Goal: Navigation & Orientation: Find specific page/section

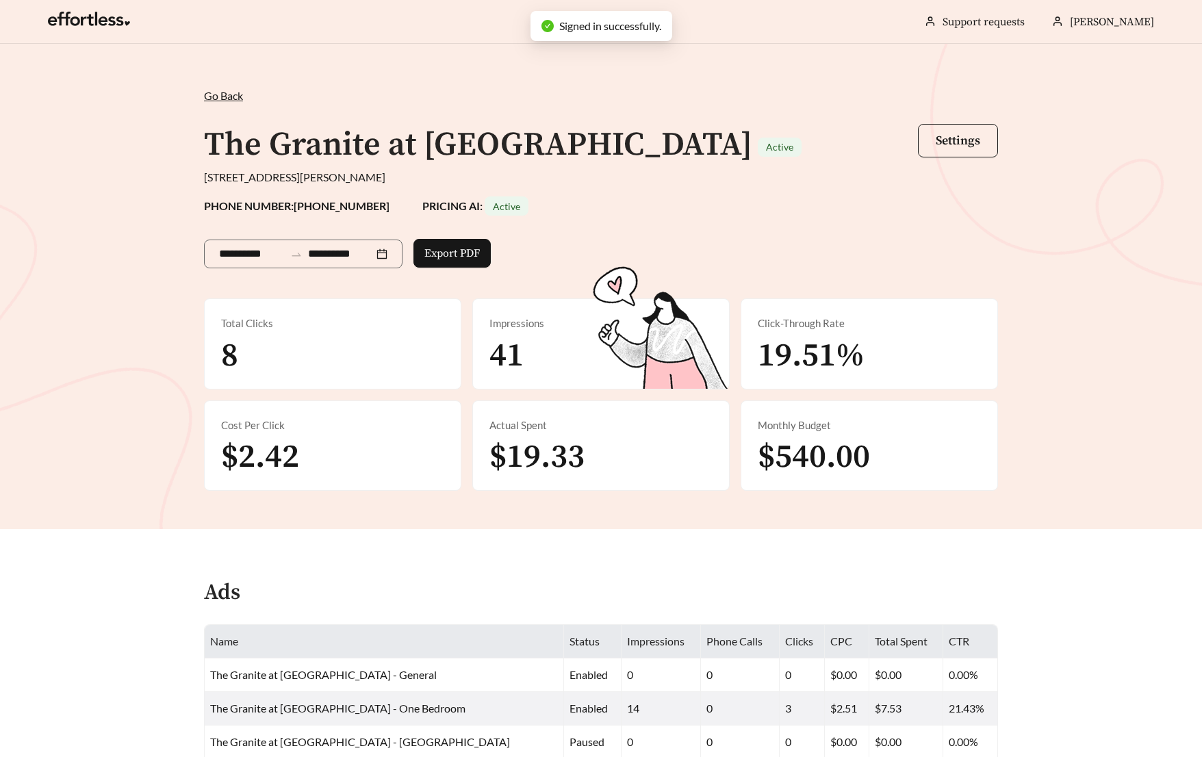
click at [225, 97] on span "Go Back" at bounding box center [223, 95] width 39 height 13
click at [71, 16] on link at bounding box center [89, 23] width 82 height 14
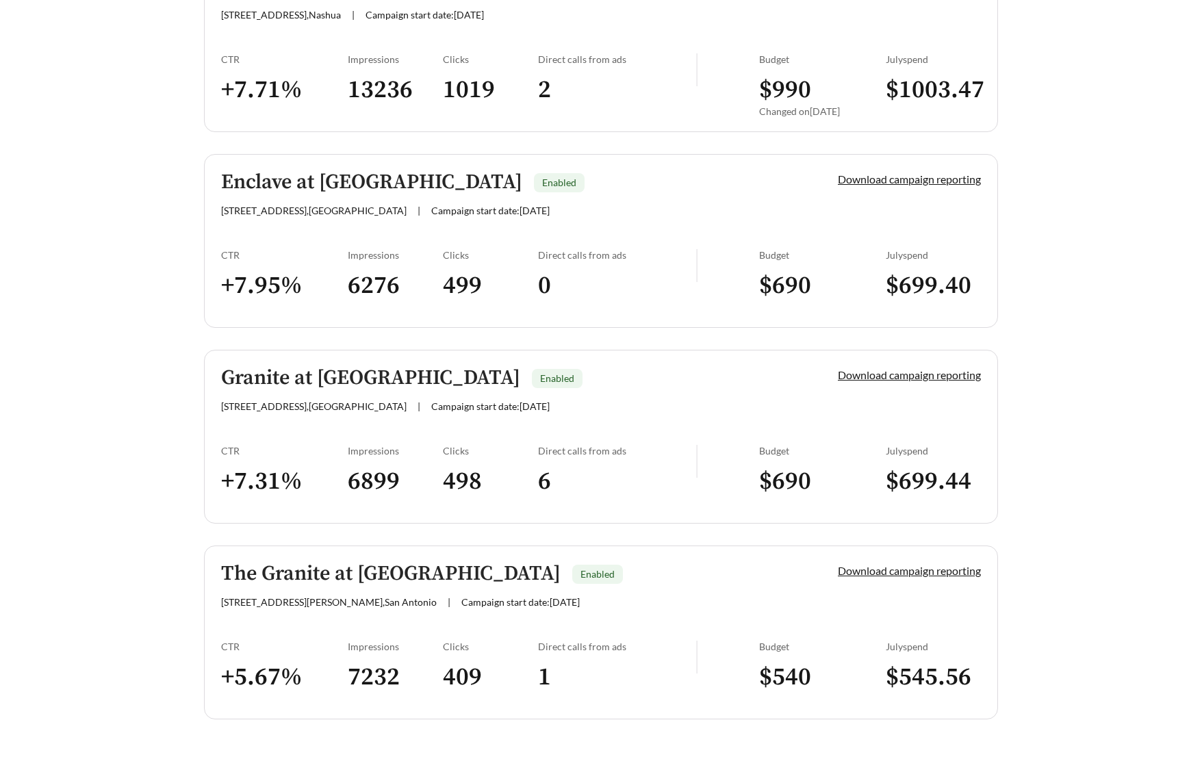
scroll to position [444, 0]
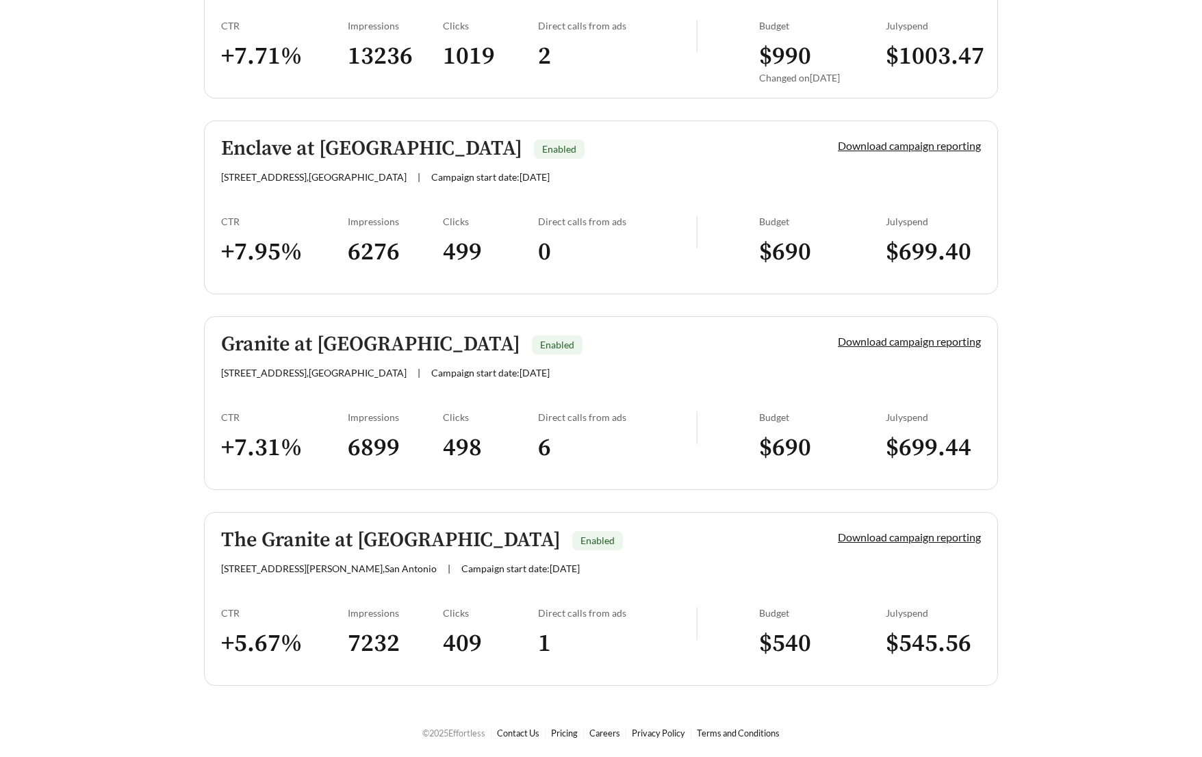
click at [350, 550] on h5 "The Granite at [GEOGRAPHIC_DATA]" at bounding box center [391, 540] width 340 height 23
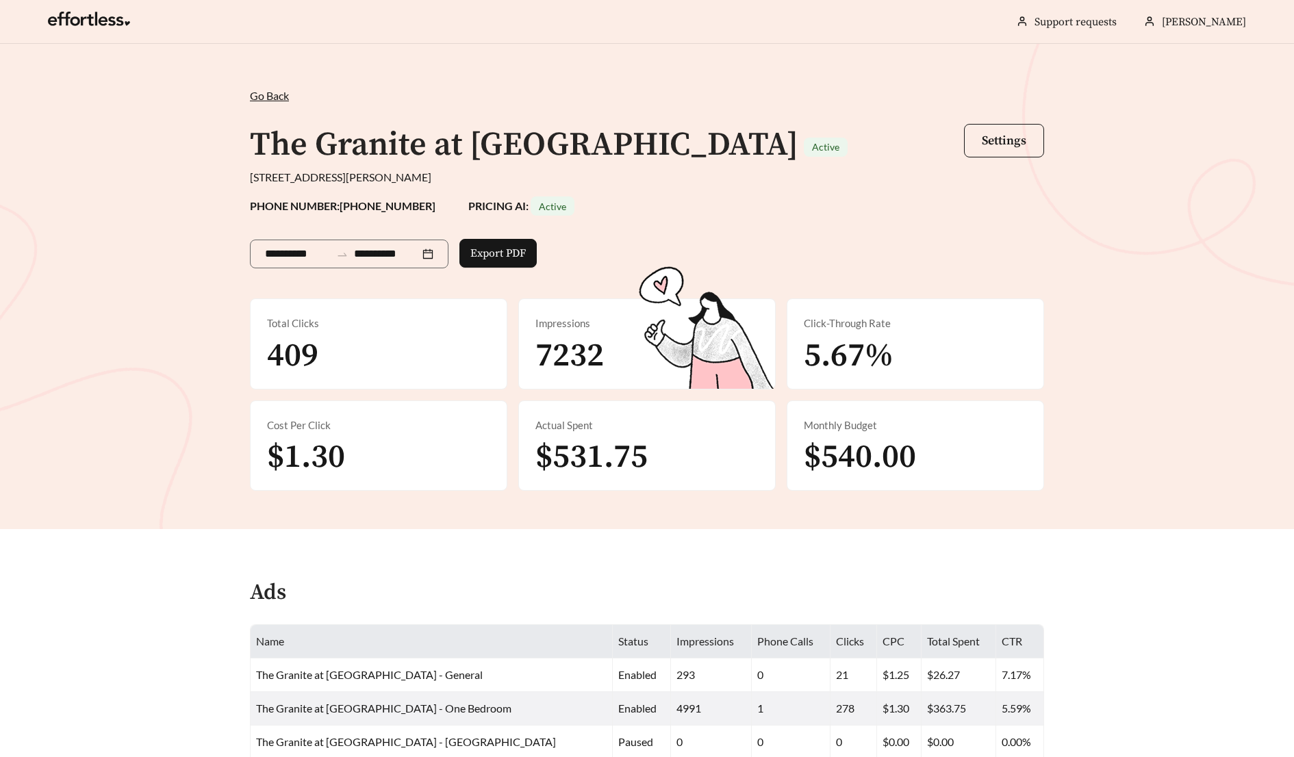
drag, startPoint x: 592, startPoint y: 100, endPoint x: 585, endPoint y: 98, distance: 7.8
click at [592, 100] on div "Go Back /" at bounding box center [647, 96] width 794 height 16
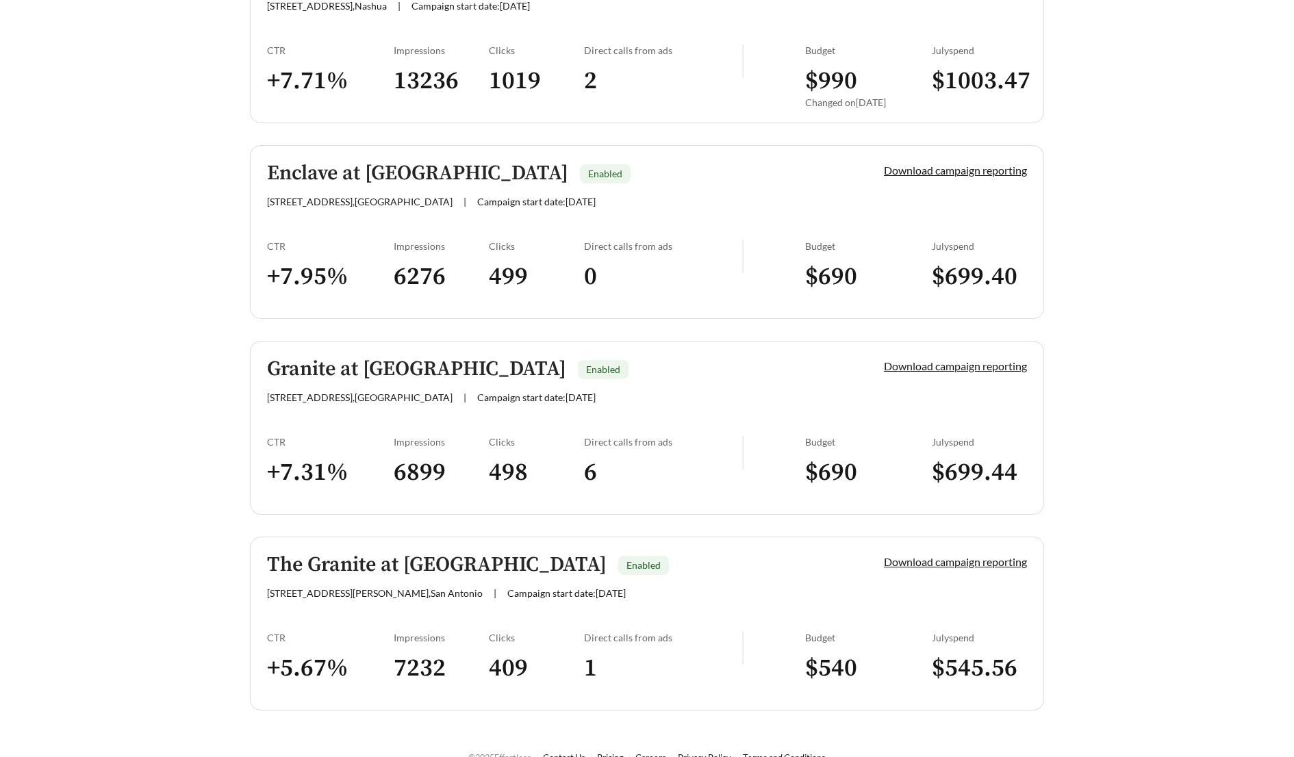
scroll to position [444, 0]
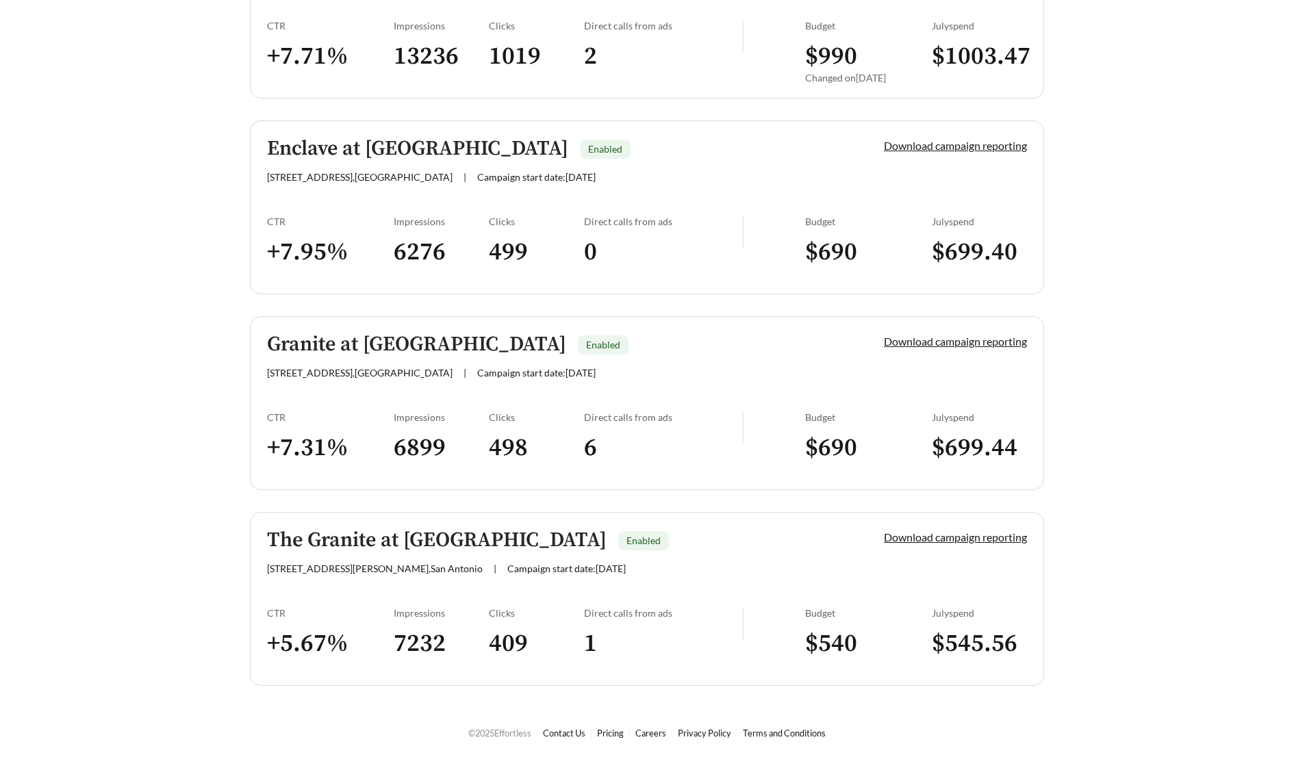
click at [405, 192] on link "Enclave at [GEOGRAPHIC_DATA] Enabled [STREET_ADDRESS] | Campaign start date: [D…" at bounding box center [647, 207] width 794 height 174
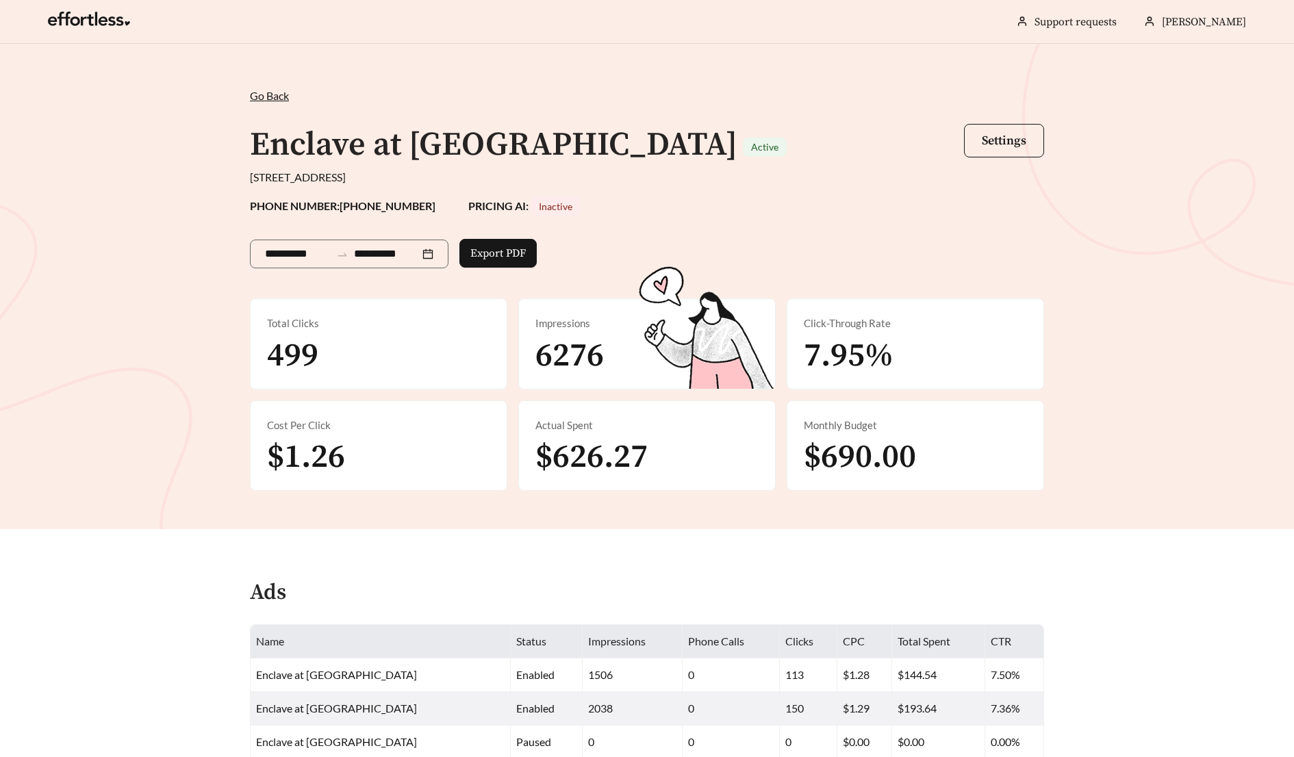
click at [273, 99] on span "Go Back" at bounding box center [269, 95] width 39 height 13
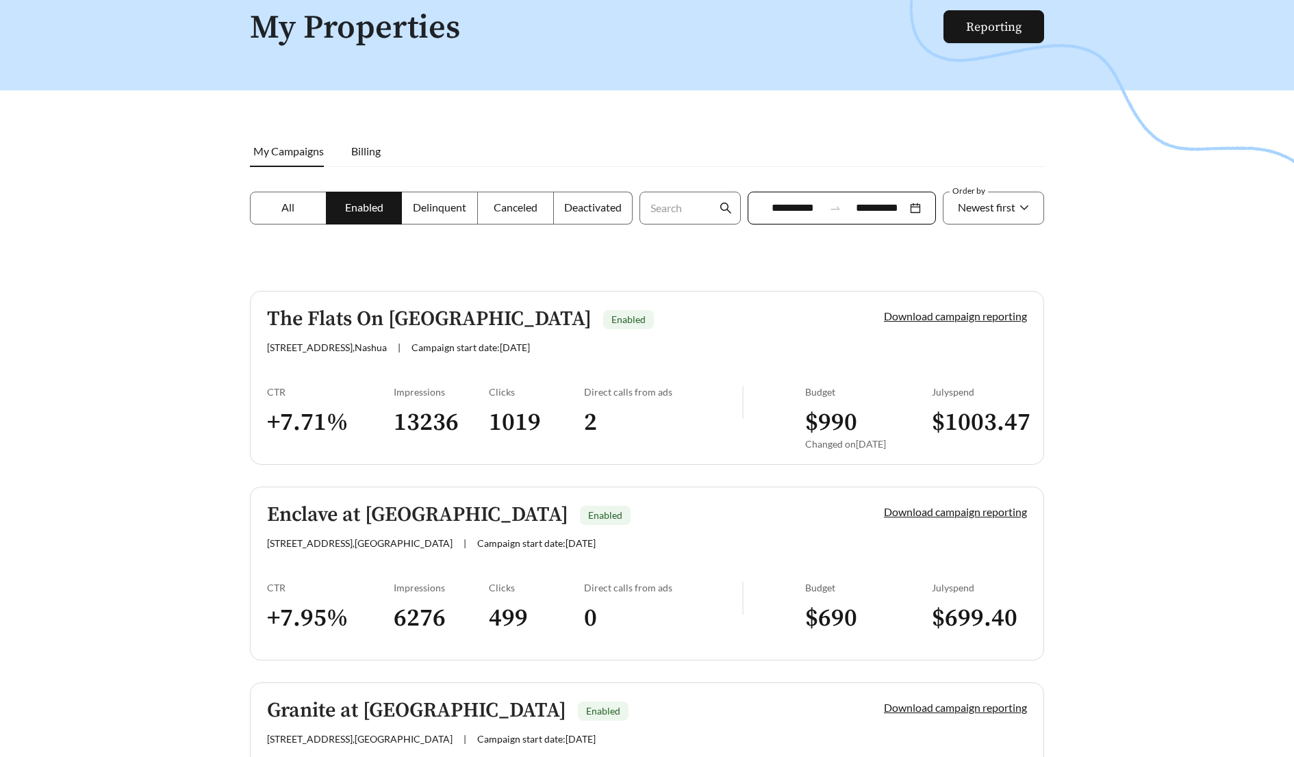
scroll to position [101, 0]
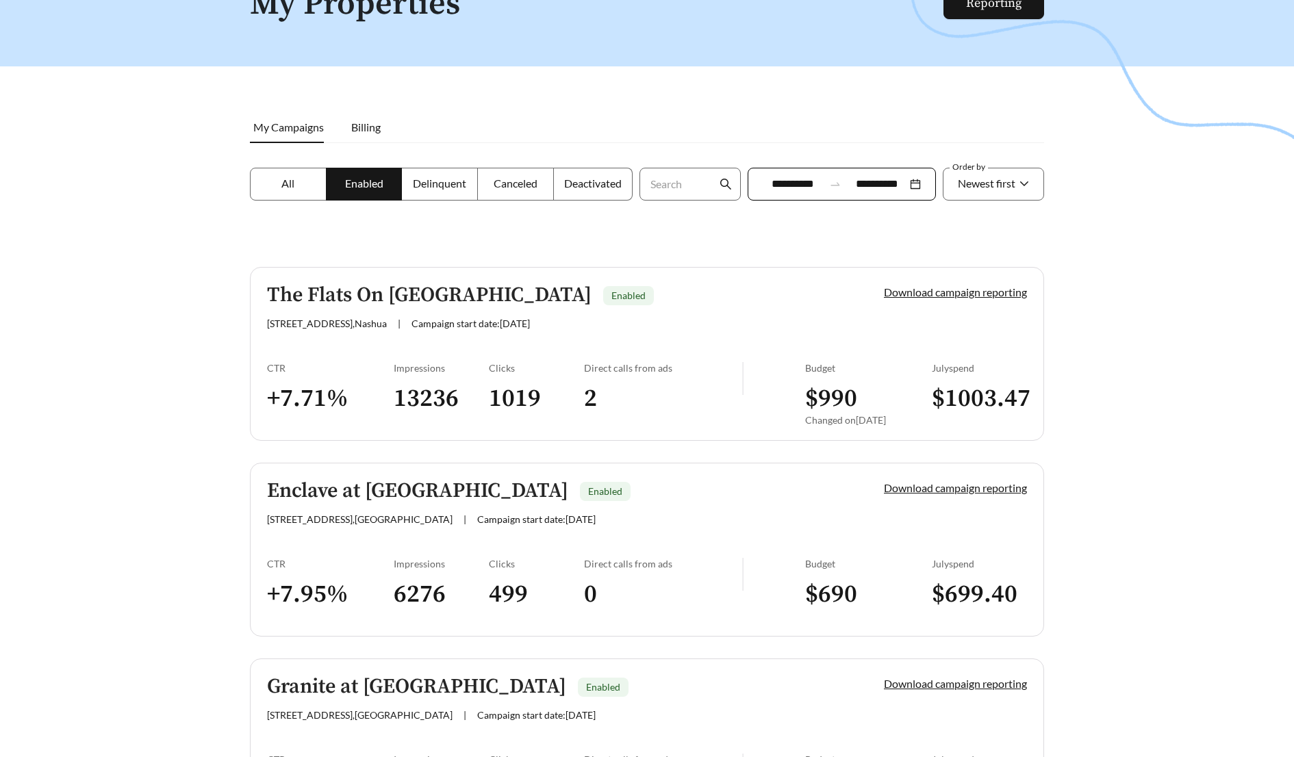
click at [426, 290] on h5 "The Flats On [GEOGRAPHIC_DATA]" at bounding box center [429, 295] width 324 height 23
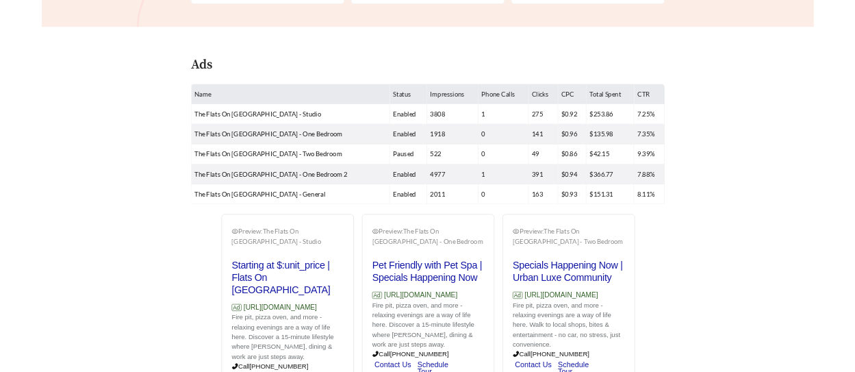
scroll to position [484, 0]
